Goal: Register for event/course

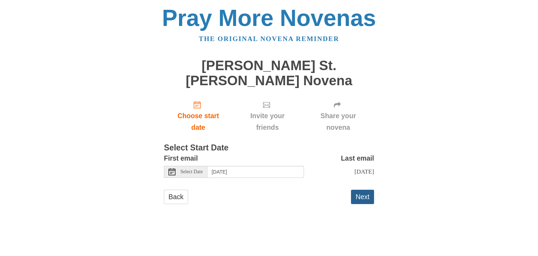
click at [364, 190] on button "Next" at bounding box center [362, 197] width 23 height 14
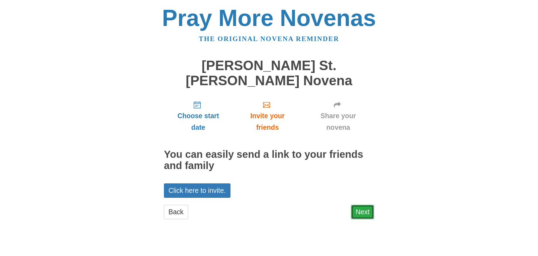
click at [357, 205] on link "Next" at bounding box center [362, 212] width 23 height 14
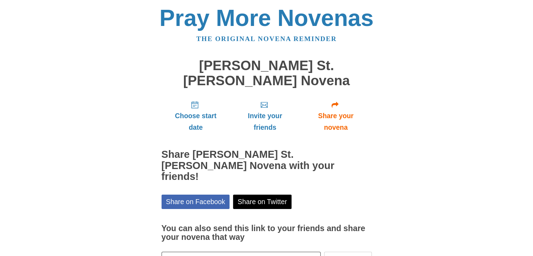
scroll to position [25, 0]
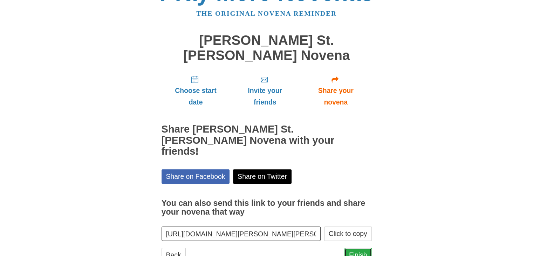
click at [355, 248] on link "Finish" at bounding box center [357, 255] width 27 height 14
